Goal: Task Accomplishment & Management: Use online tool/utility

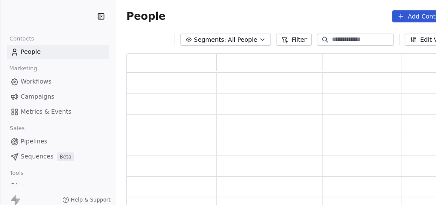
scroll to position [159, 325]
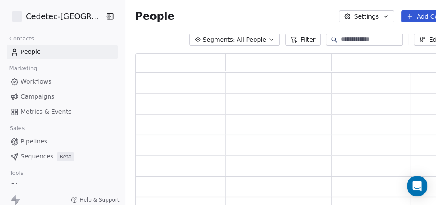
click at [41, 83] on span "Workflows" at bounding box center [36, 81] width 31 height 9
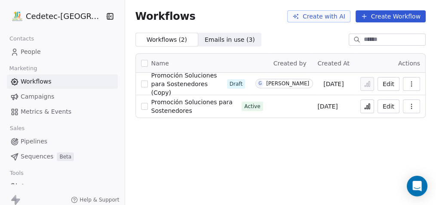
click at [165, 103] on span "Promoción Soluciones para Sostenedores" at bounding box center [191, 105] width 81 height 15
click at [394, 104] on button "Edit" at bounding box center [388, 106] width 22 height 14
click at [415, 83] on icon "button" at bounding box center [411, 83] width 7 height 7
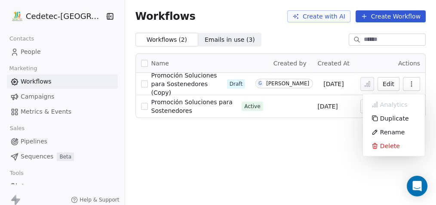
click at [395, 82] on button "Edit" at bounding box center [388, 84] width 22 height 14
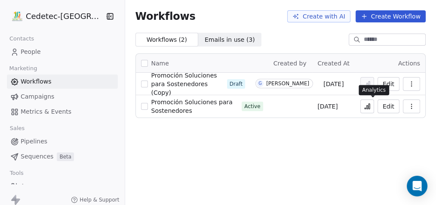
click at [368, 106] on icon at bounding box center [367, 106] width 1 height 3
